Goal: Transaction & Acquisition: Download file/media

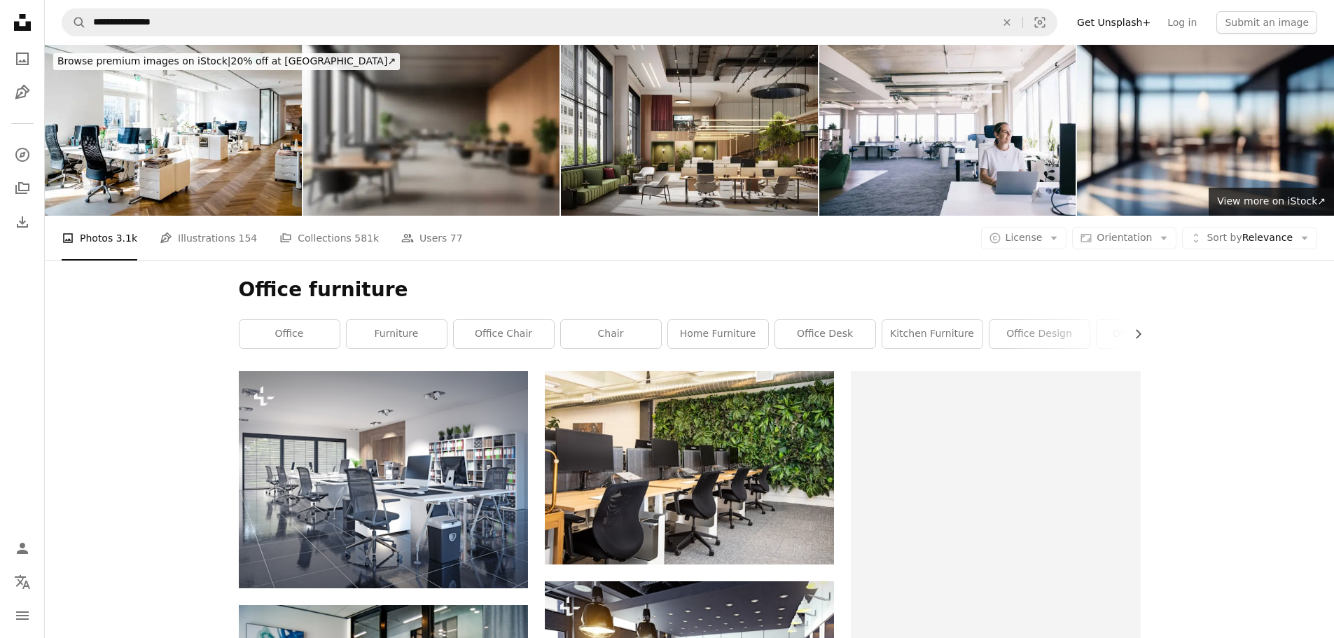
scroll to position [14047, 0]
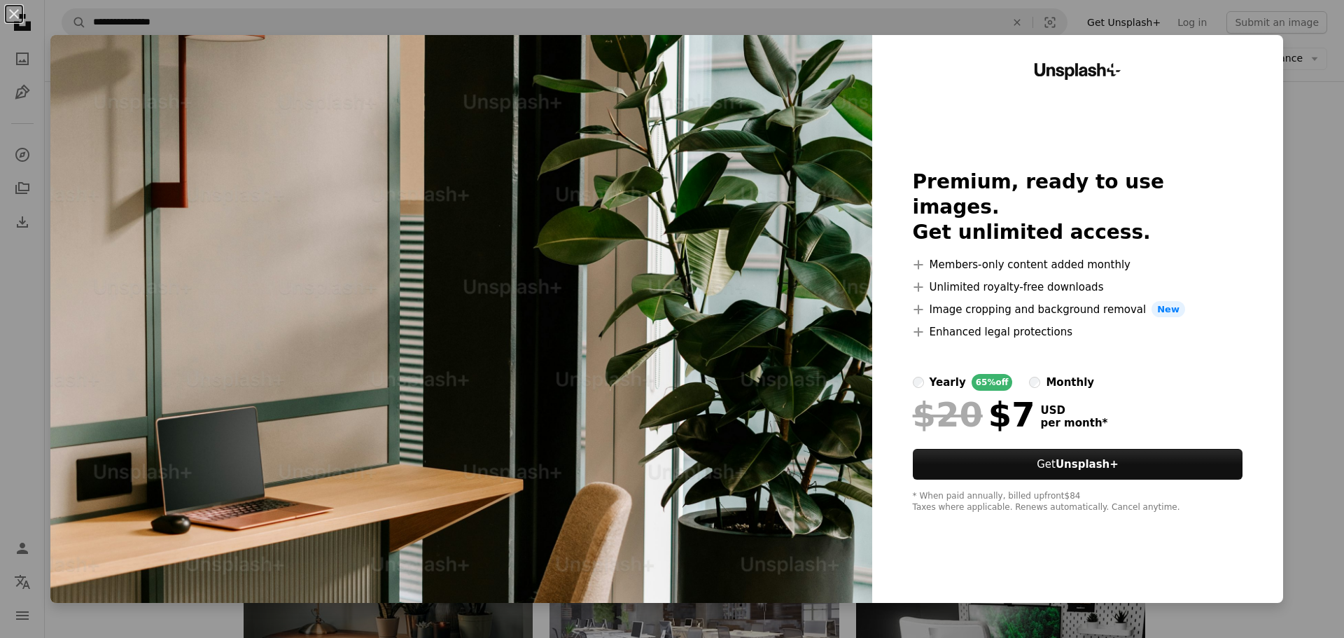
click at [1299, 219] on div "An X shape Unsplash+ Premium, ready to use images. Get unlimited access. A plus…" at bounding box center [672, 319] width 1344 height 638
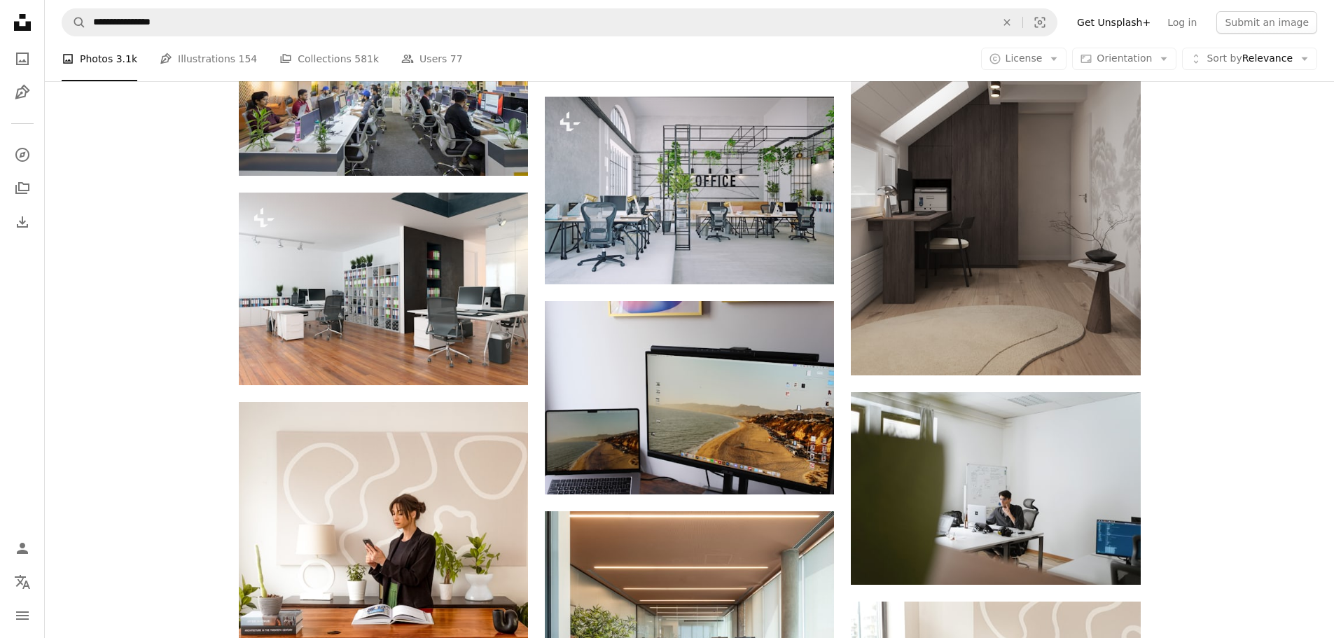
scroll to position [20417, 0]
click at [1173, 69] on button "Aspect ratio Orientation Arrow down" at bounding box center [1124, 59] width 104 height 22
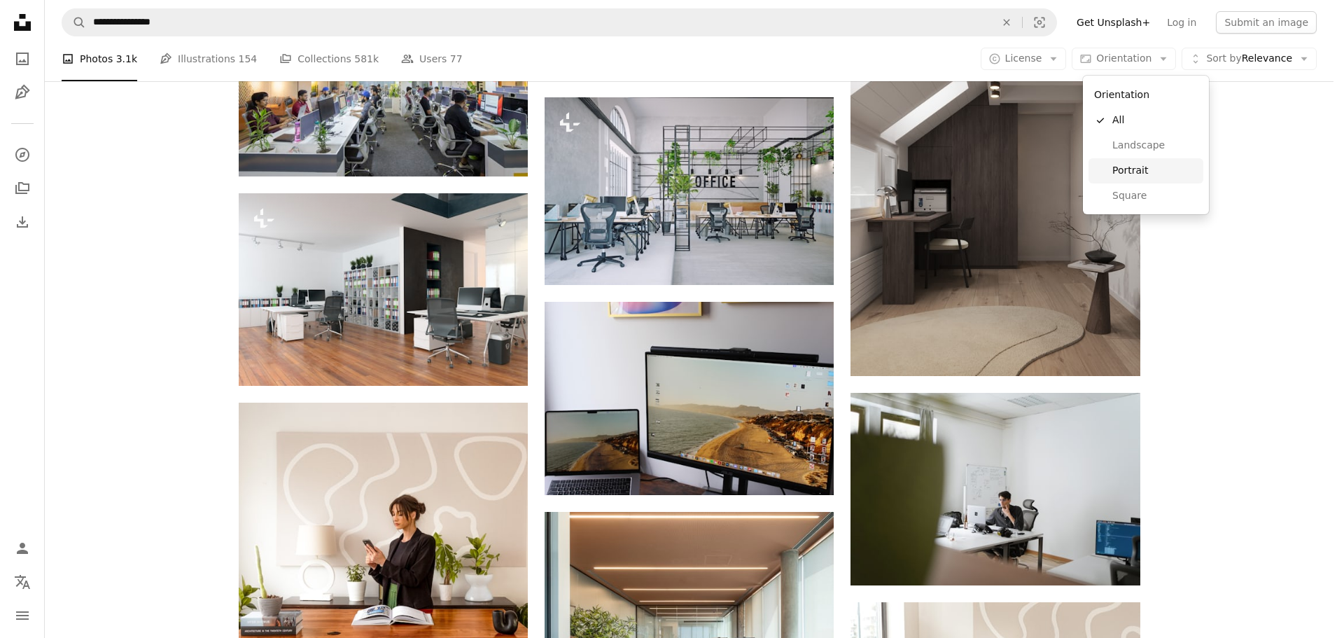
click at [1166, 162] on link "Portrait" at bounding box center [1146, 170] width 115 height 25
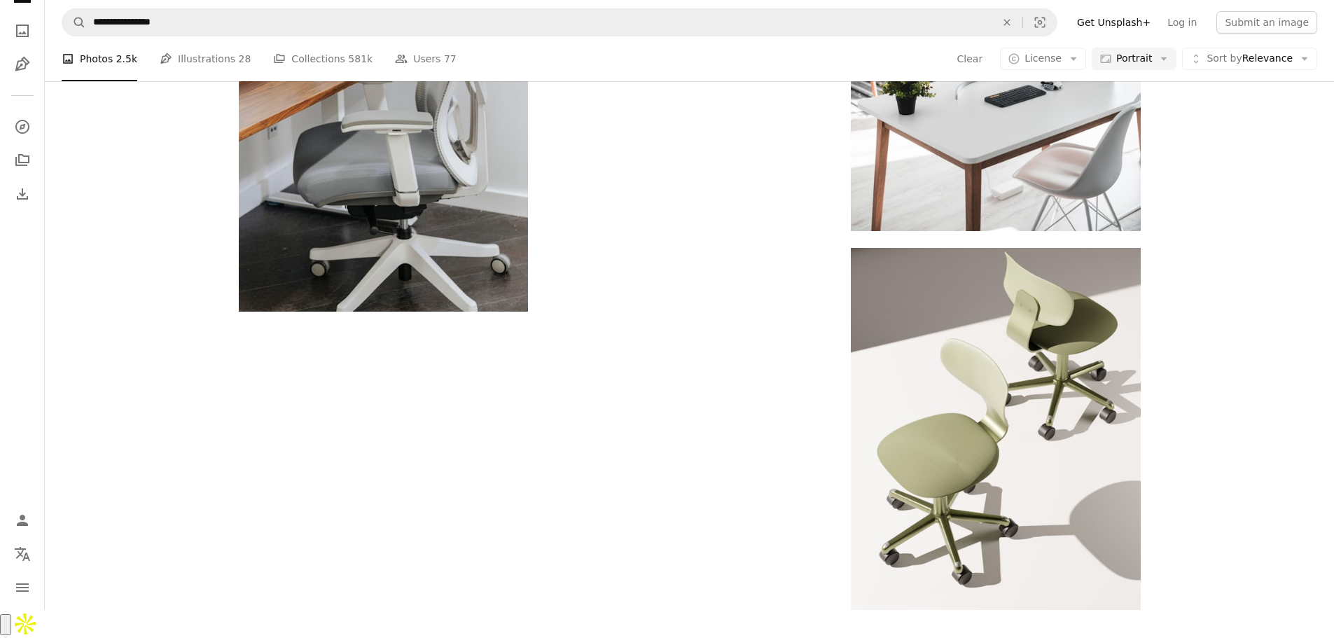
scroll to position [630, 0]
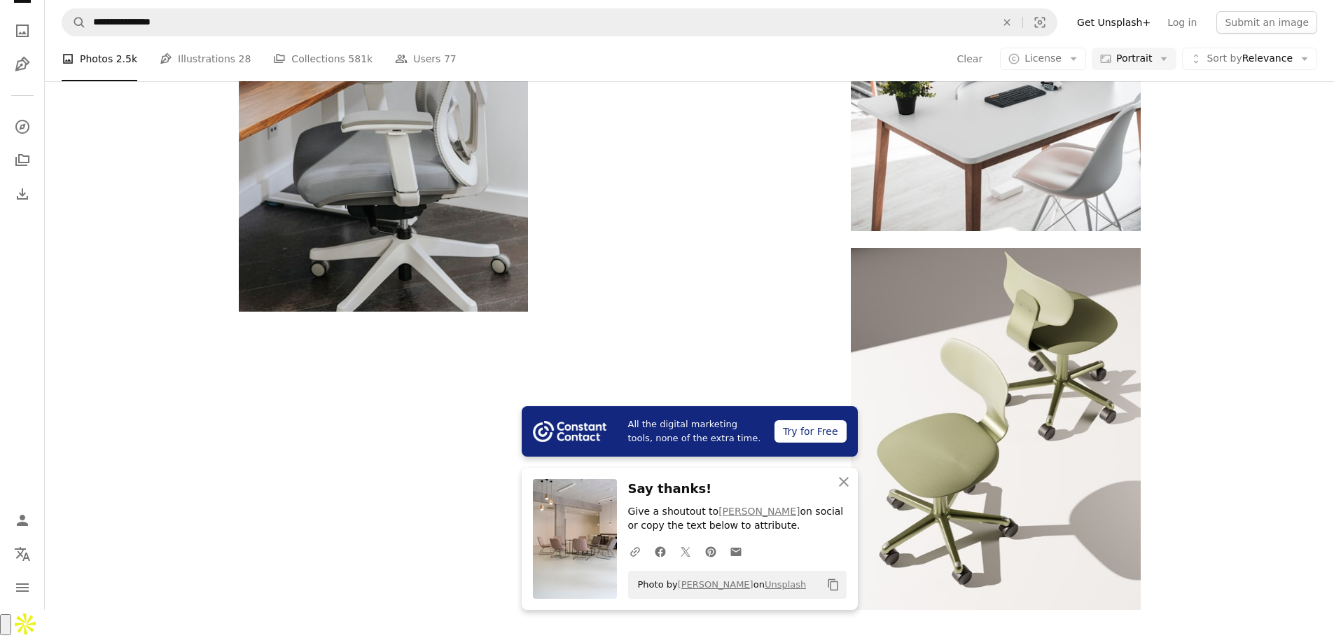
click at [840, 484] on icon "button" at bounding box center [844, 482] width 10 height 10
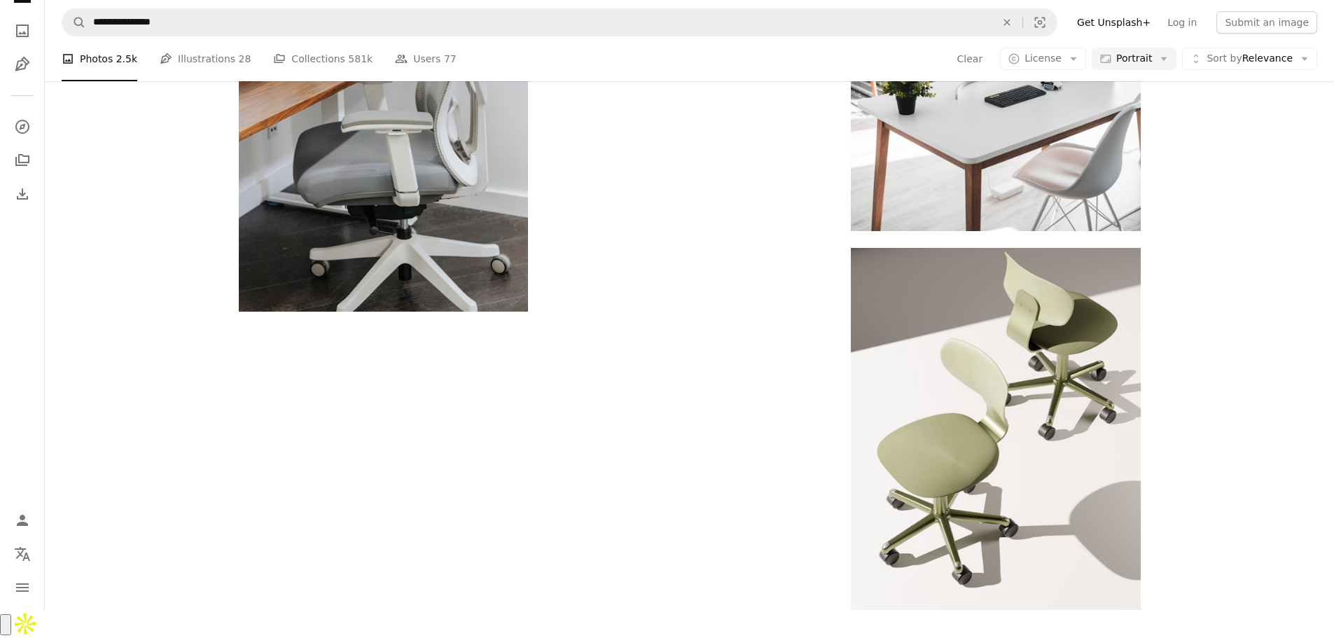
scroll to position [700, 0]
